Goal: Transaction & Acquisition: Purchase product/service

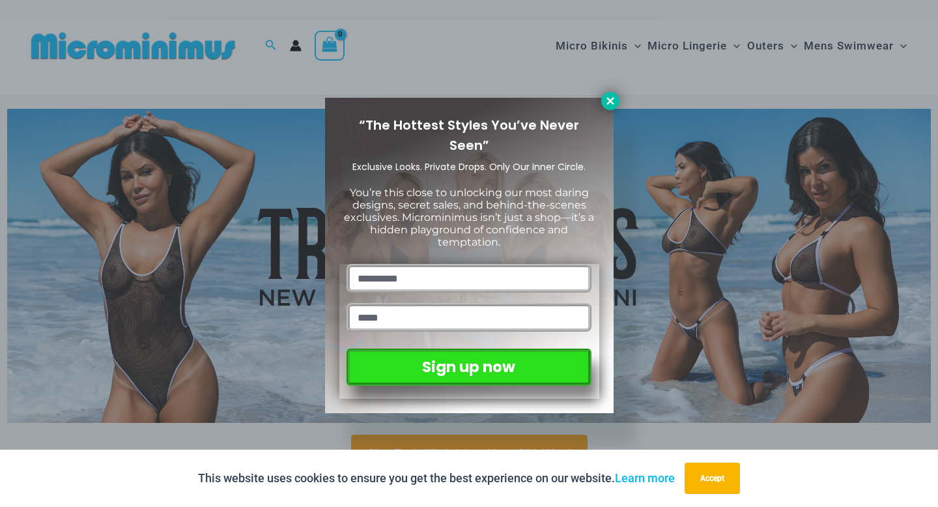
click at [610, 100] on icon at bounding box center [609, 100] width 7 height 7
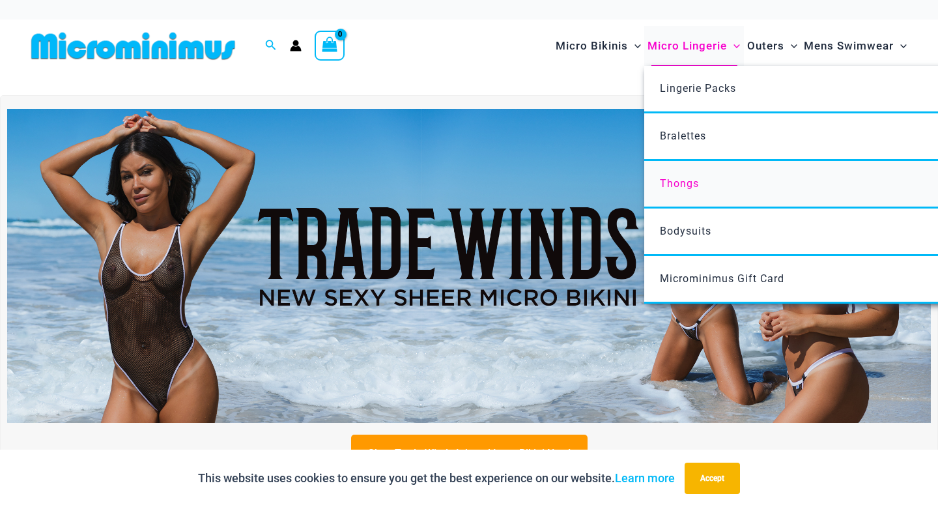
click at [680, 187] on span "Thongs" at bounding box center [679, 183] width 39 height 12
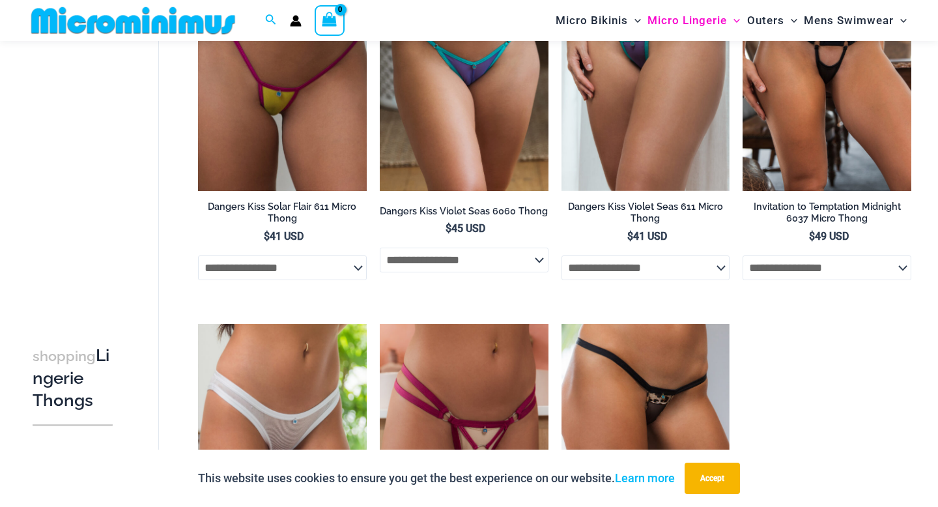
scroll to position [738, 0]
